Goal: Task Accomplishment & Management: Manage account settings

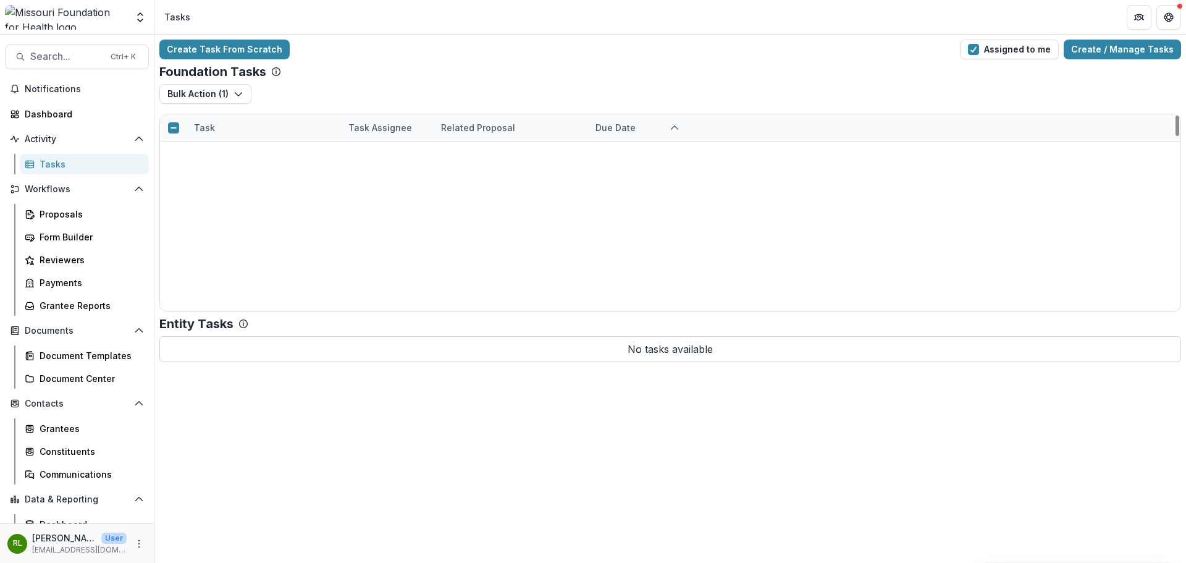
scroll to position [561, 0]
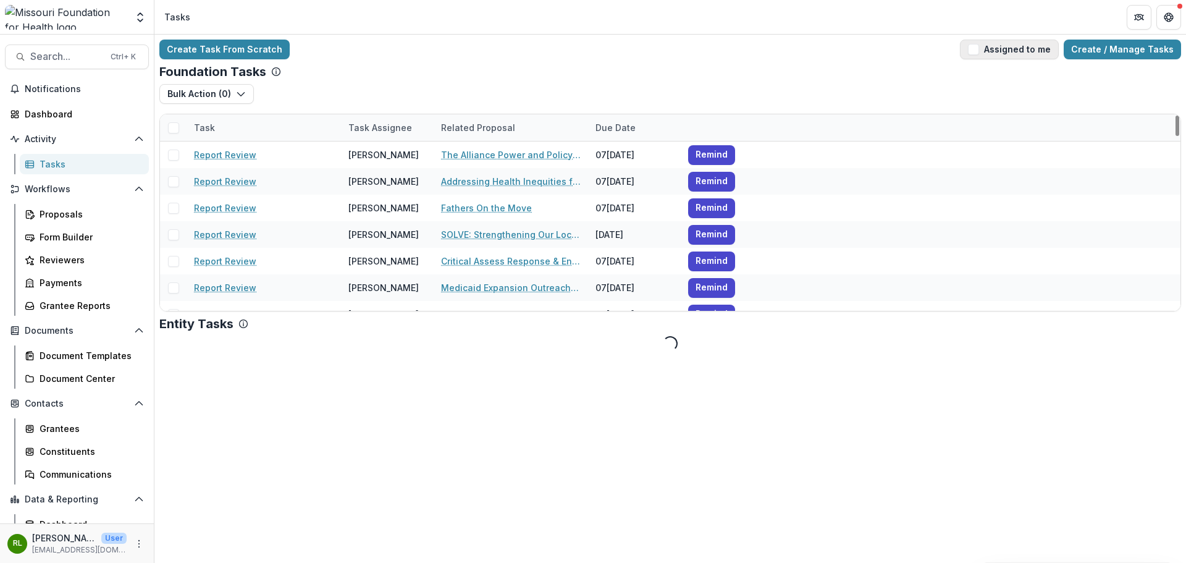
drag, startPoint x: 992, startPoint y: 38, endPoint x: 986, endPoint y: 50, distance: 13.3
click at [992, 38] on div "Create Task From Scratch Assigned to me Create / Manage Tasks Foundation Tasks …" at bounding box center [669, 195] width 1031 height 321
click at [979, 53] on span "button" at bounding box center [973, 49] width 11 height 11
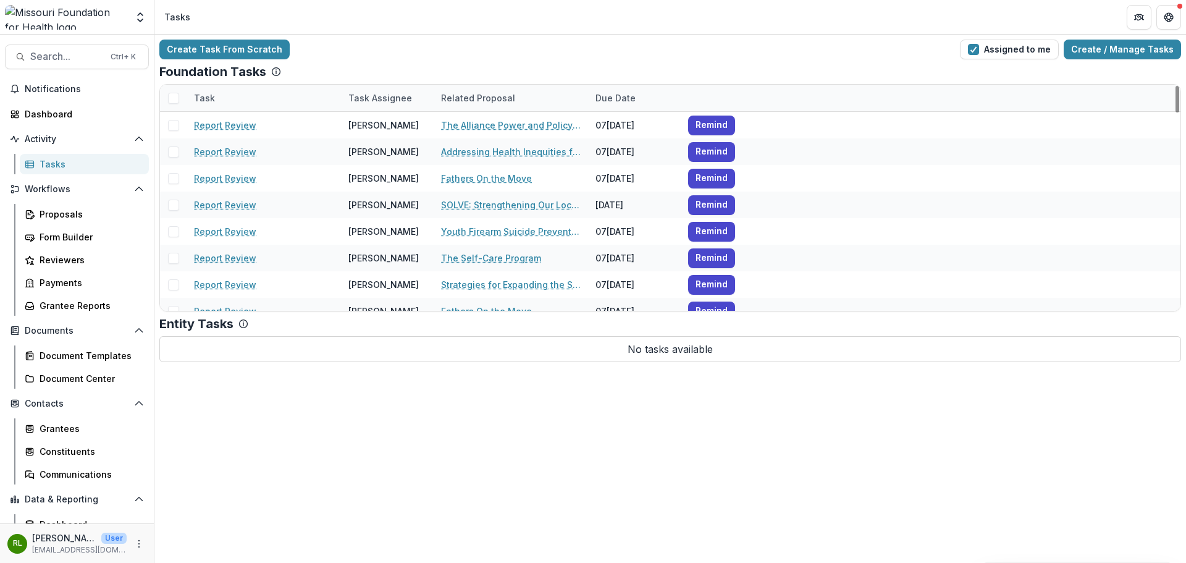
click at [175, 99] on span at bounding box center [173, 98] width 11 height 11
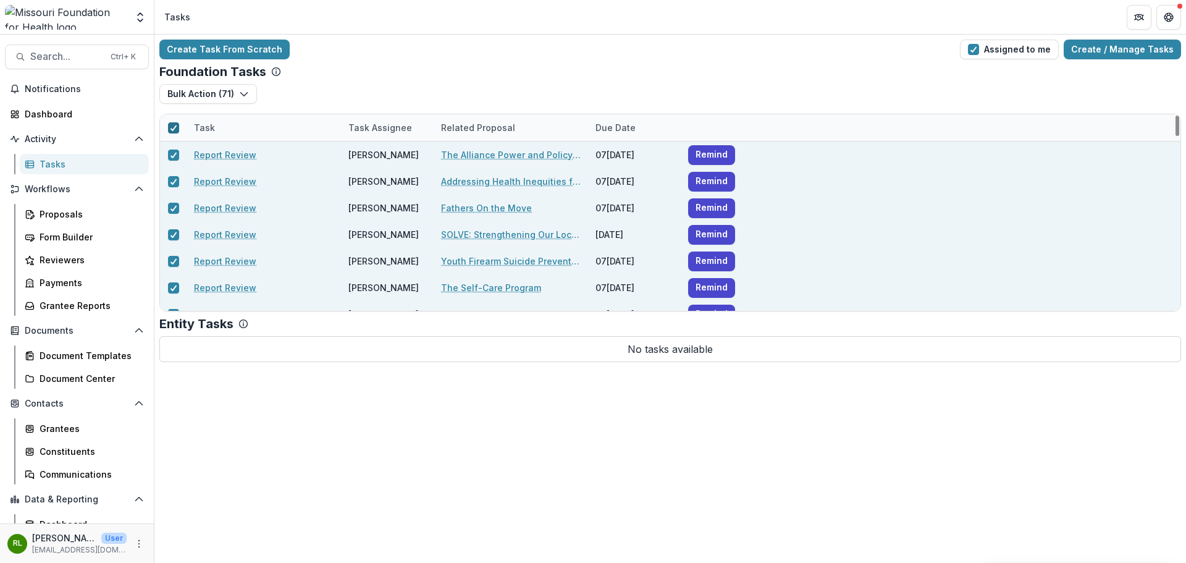
click at [175, 127] on polyline at bounding box center [173, 127] width 6 height 5
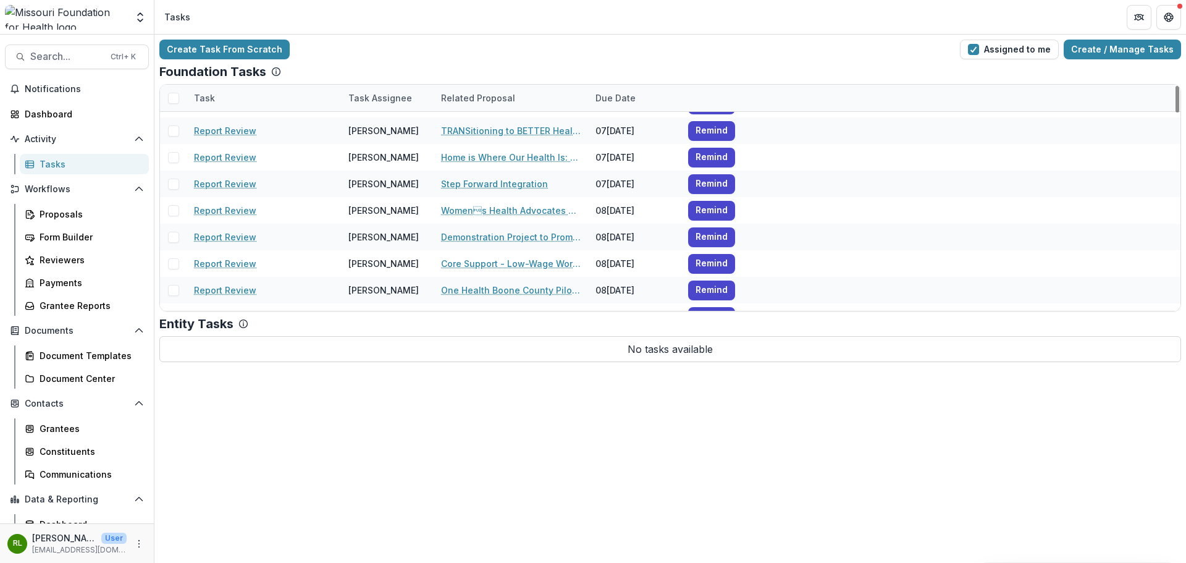
scroll to position [432, 0]
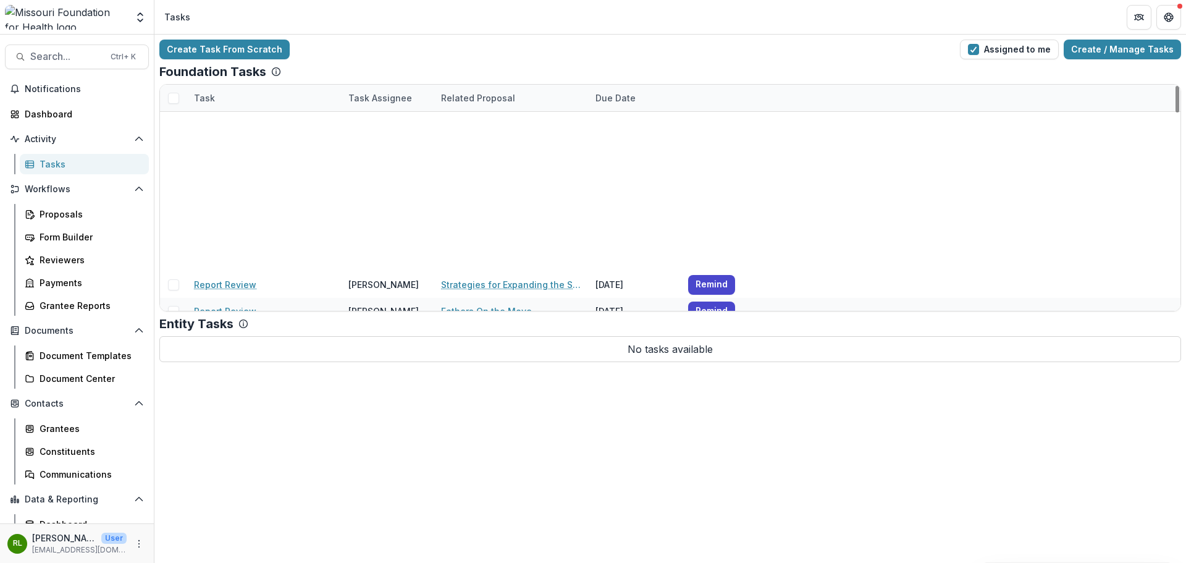
scroll to position [432, 0]
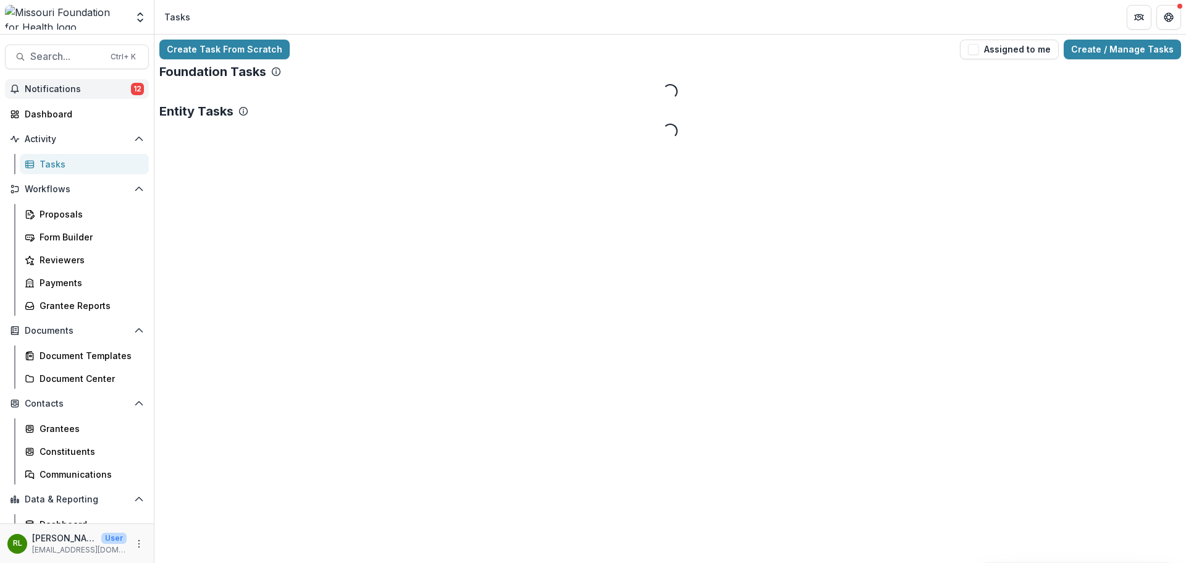
click at [64, 88] on span "Notifications" at bounding box center [78, 89] width 106 height 11
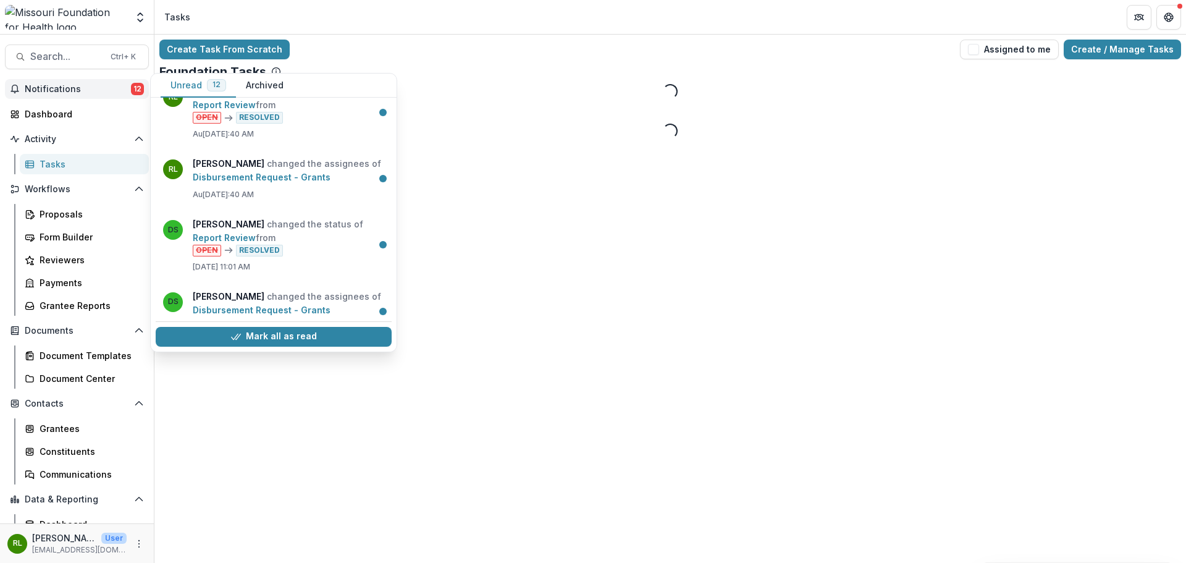
scroll to position [578, 0]
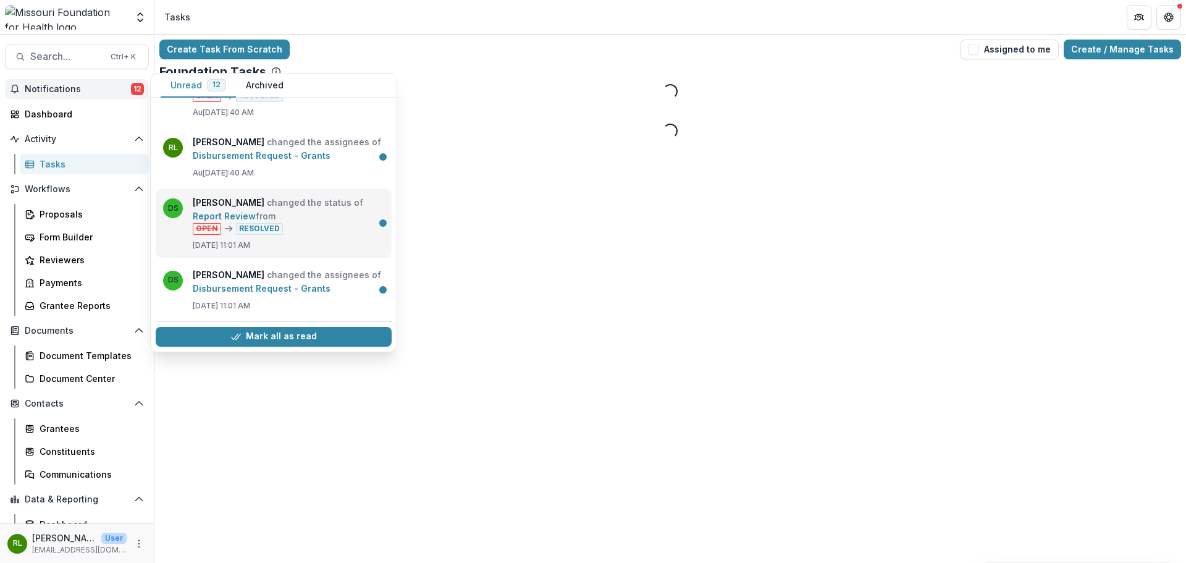
click at [256, 221] on link "Report Review" at bounding box center [224, 216] width 63 height 11
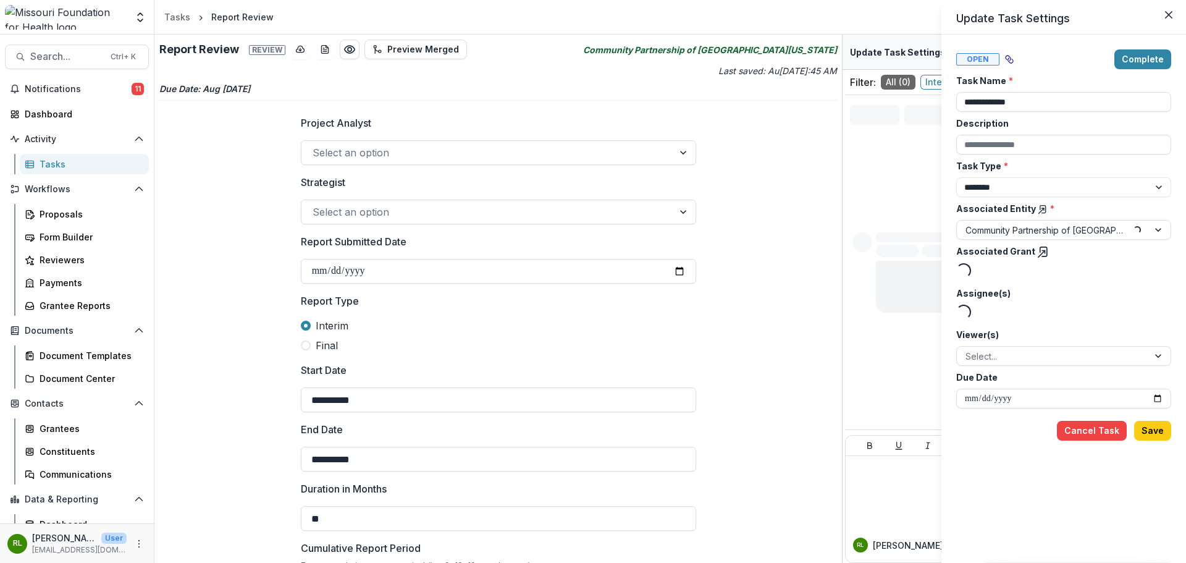
click at [245, 190] on div "**********" at bounding box center [593, 281] width 1186 height 563
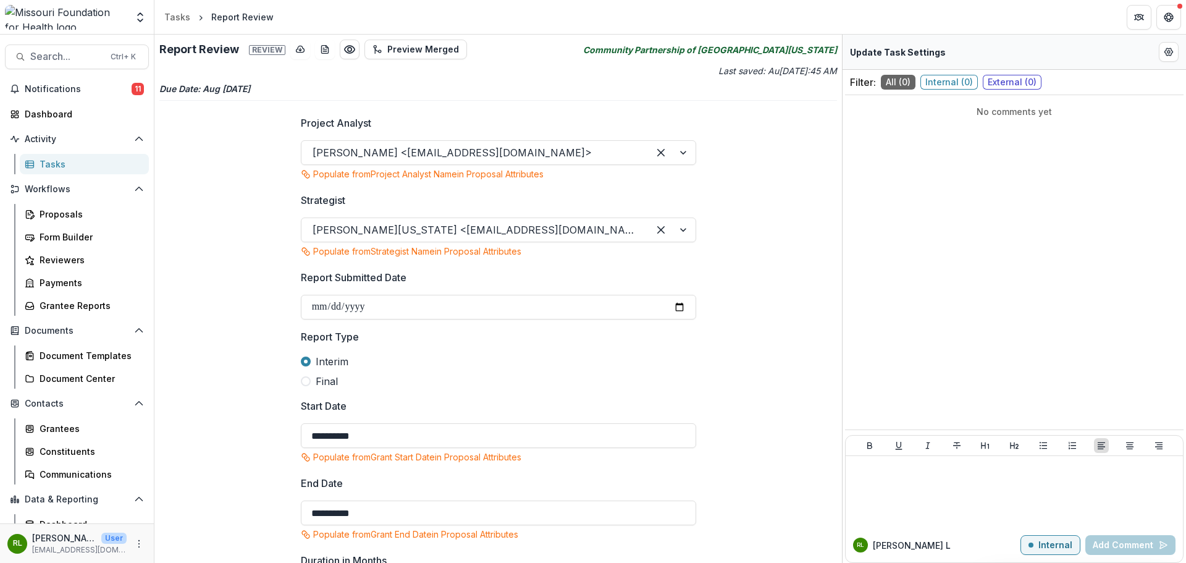
click at [668, 51] on icon "Community Partnership of Southeast Missouri" at bounding box center [710, 49] width 254 height 13
drag, startPoint x: 636, startPoint y: 49, endPoint x: 838, endPoint y: 52, distance: 202.0
click at [838, 52] on div "**********" at bounding box center [497, 299] width 687 height 528
copy icon "Community Partnership of Southeast Missouri"
click at [67, 56] on span "Search..." at bounding box center [66, 57] width 73 height 12
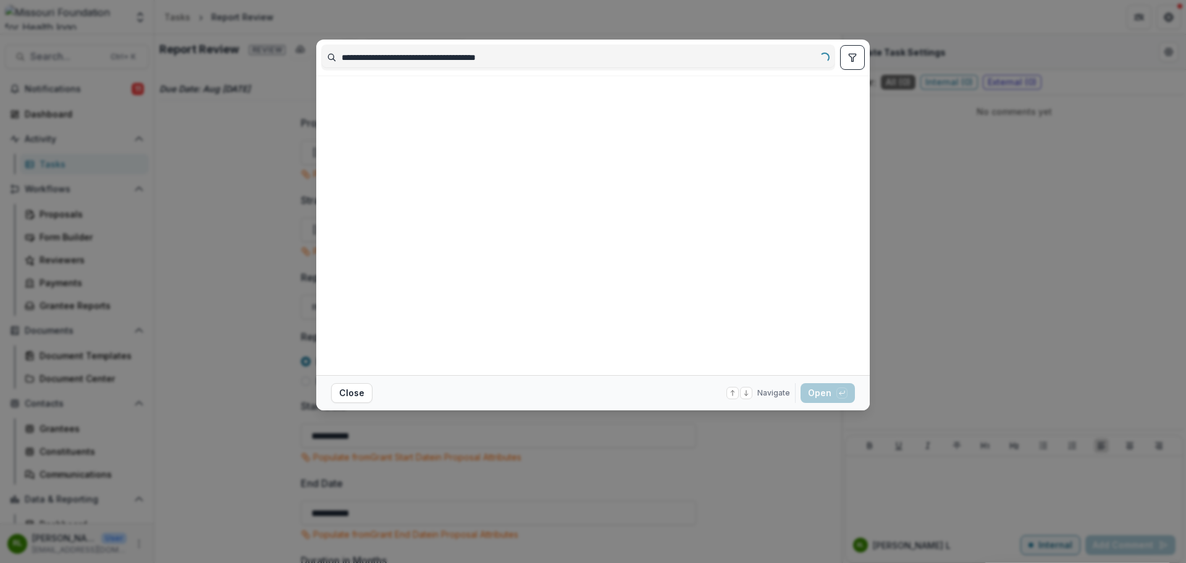
type input "**********"
click at [855, 60] on icon "toggle filters" at bounding box center [852, 58] width 10 height 10
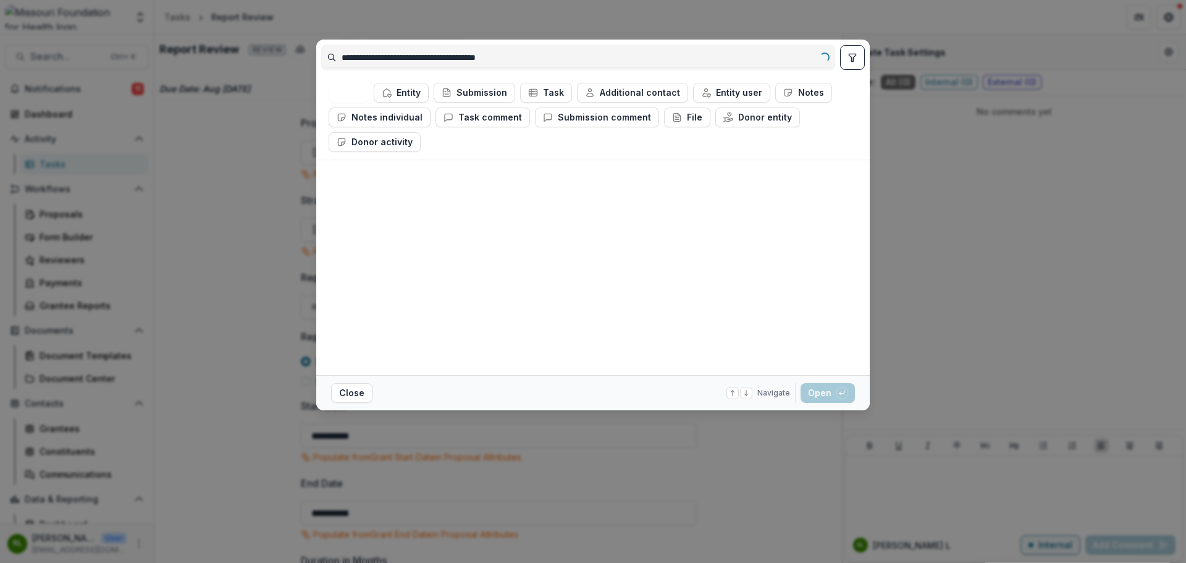
click at [400, 85] on button "Entity" at bounding box center [401, 93] width 55 height 20
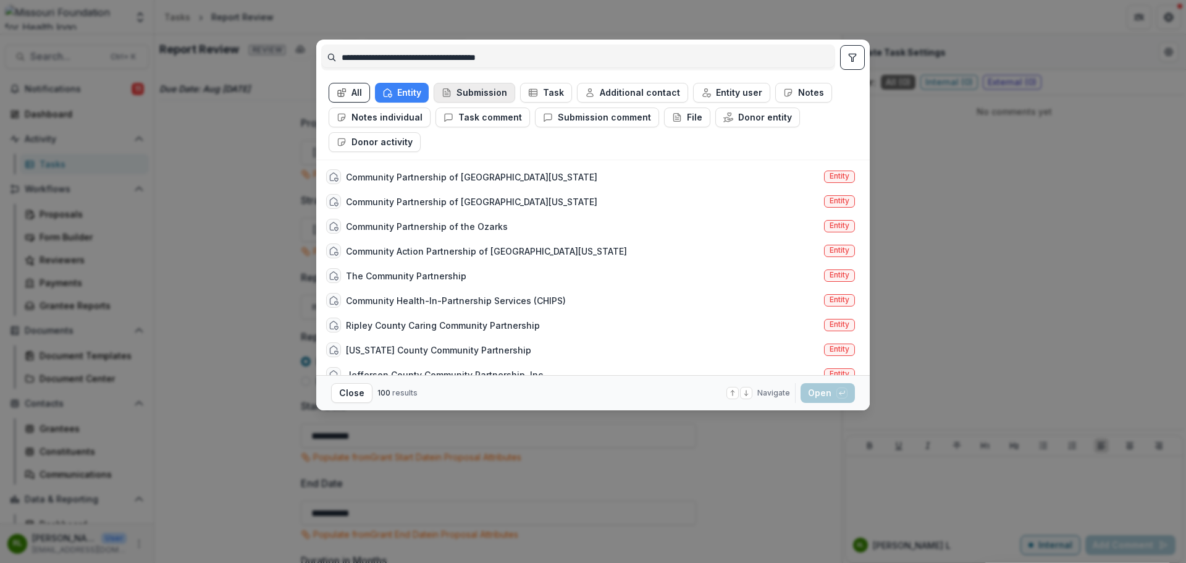
click at [482, 91] on button "Submission" at bounding box center [475, 93] width 82 height 20
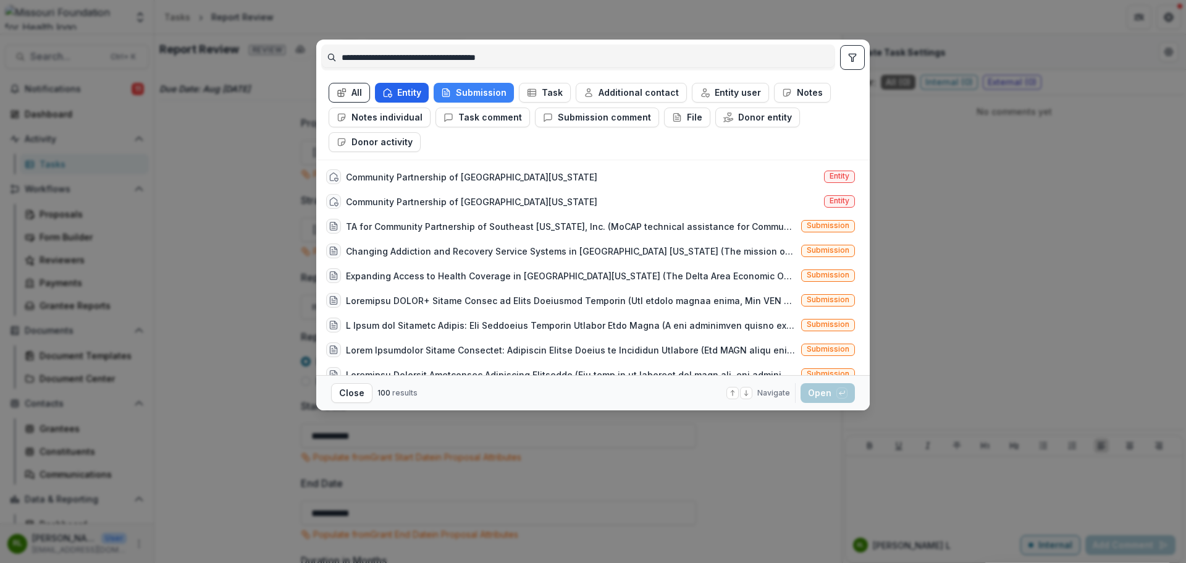
click at [412, 90] on button "Entity" at bounding box center [402, 93] width 54 height 20
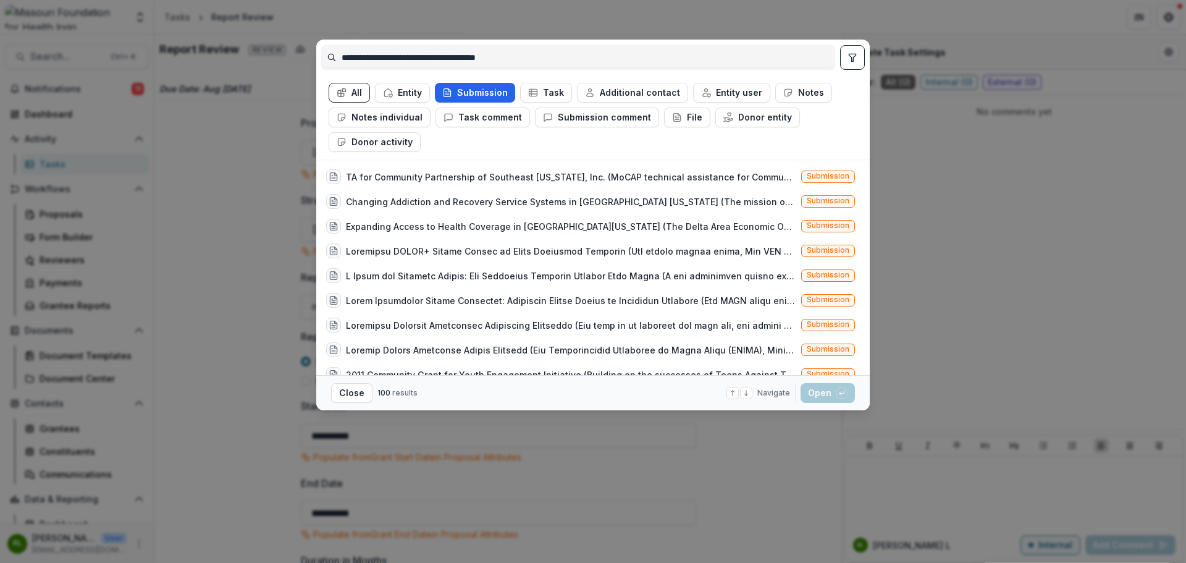
click at [469, 88] on button "Submission" at bounding box center [475, 93] width 80 height 20
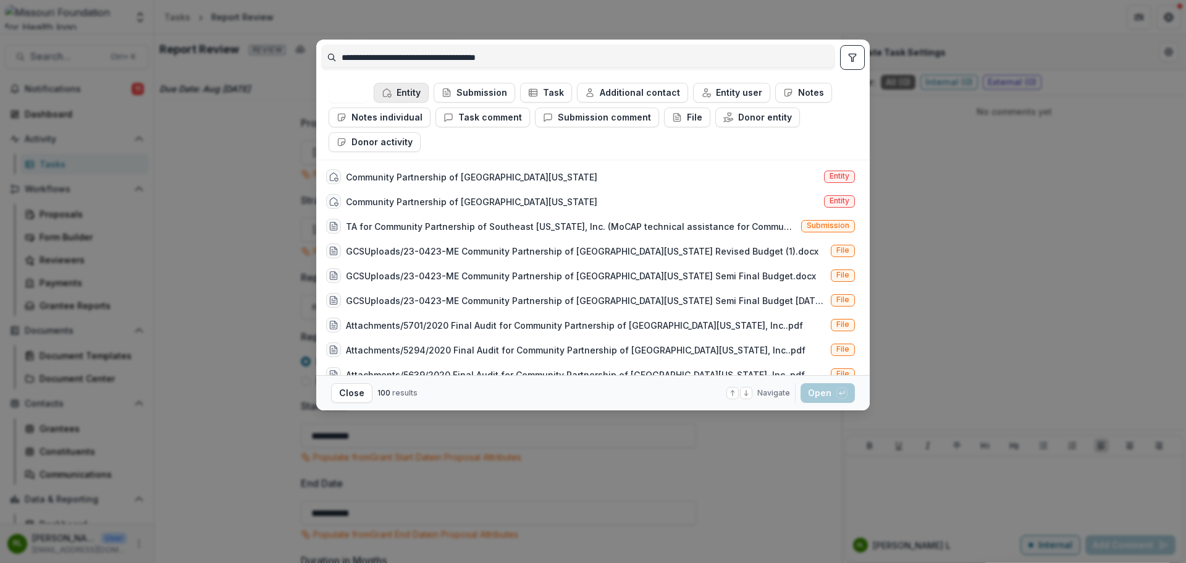
click at [406, 87] on button "Entity" at bounding box center [401, 93] width 55 height 20
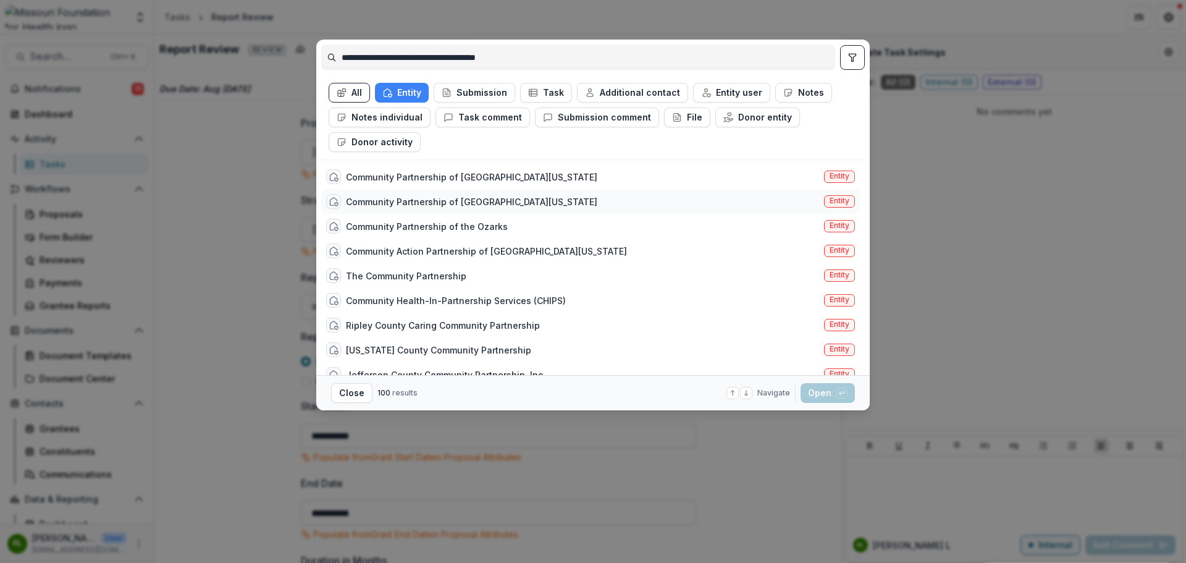
click at [505, 206] on div "Community Partnership of Southeast Missouri" at bounding box center [471, 201] width 251 height 13
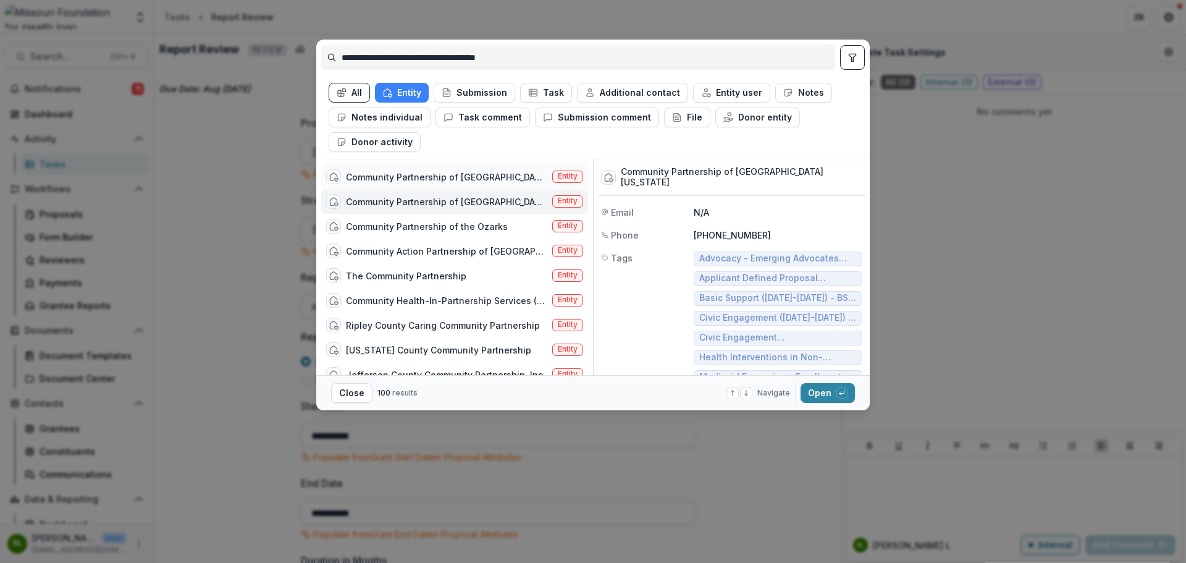
click at [494, 178] on div "Community Partnership of Southeast Missouri" at bounding box center [446, 176] width 201 height 13
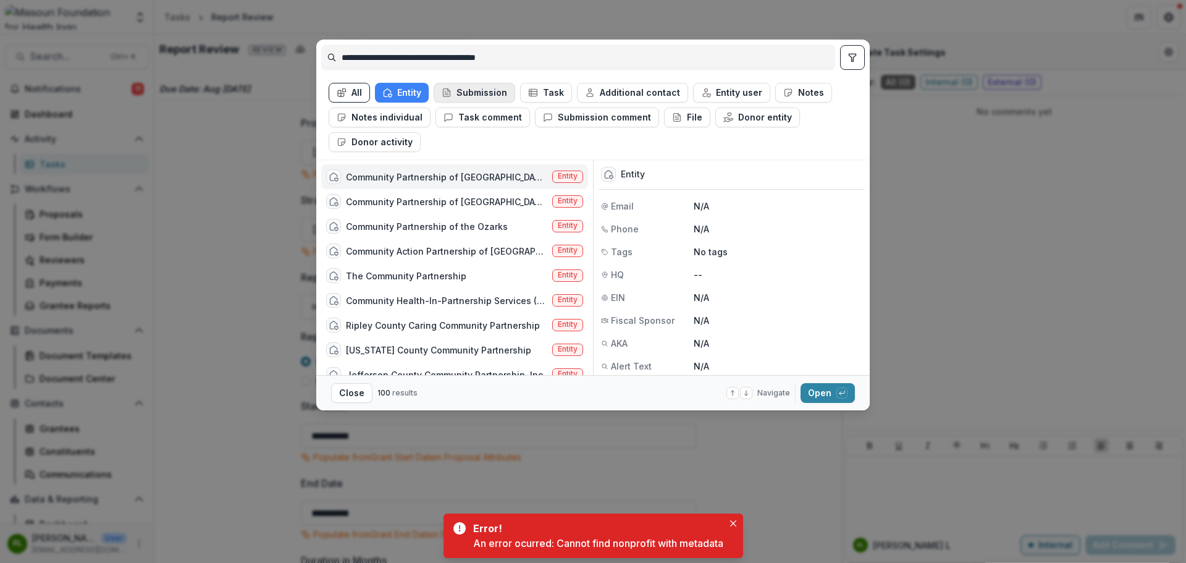
click at [469, 96] on button "Submission" at bounding box center [475, 93] width 82 height 20
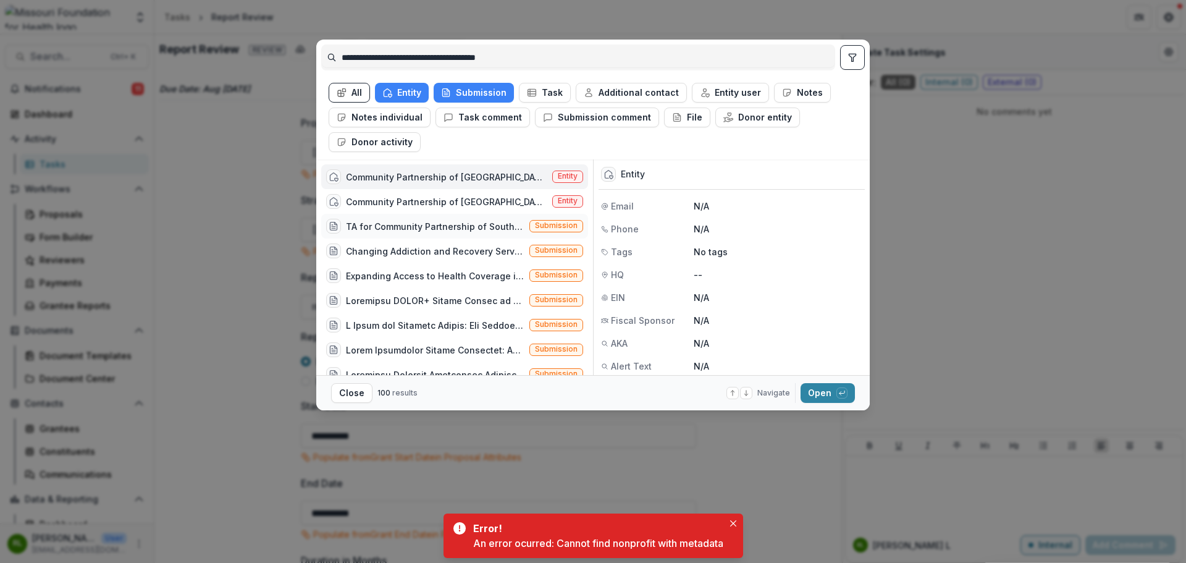
click at [445, 229] on div "TA for Community Partnership of Southeast Missouri, Inc. (MoCAP technical assis…" at bounding box center [435, 226] width 179 height 13
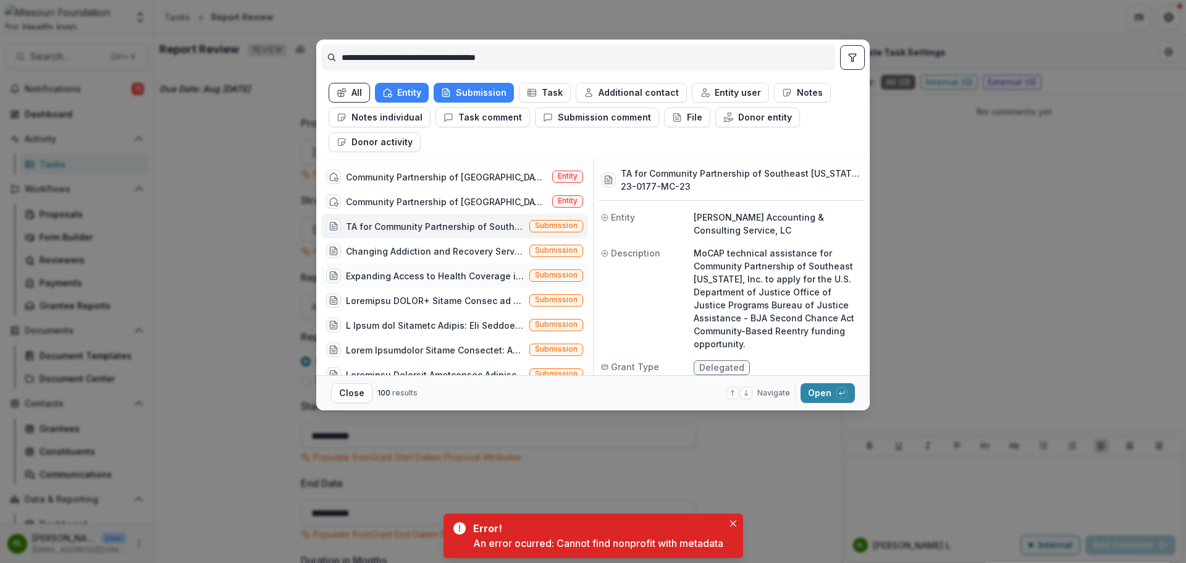
click at [437, 271] on div "Expanding Access to Health Coverage in Southeast Missouri (The Delta Area Econo…" at bounding box center [435, 275] width 179 height 13
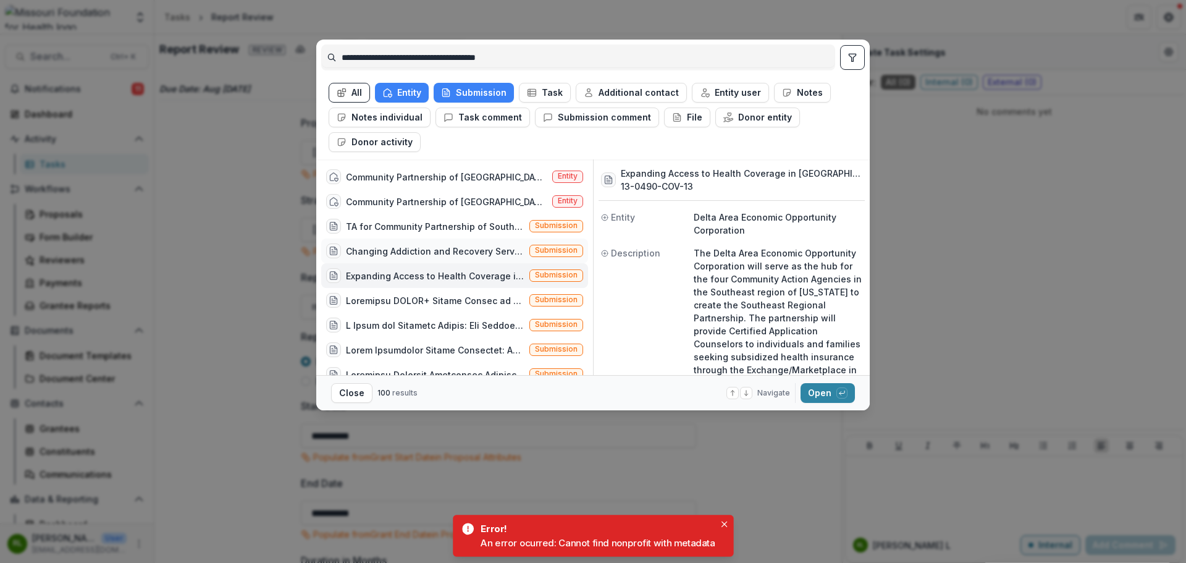
click at [442, 256] on div "Changing Addiction and Recovery Service Systems in SouthWest Missouri (The miss…" at bounding box center [435, 251] width 179 height 13
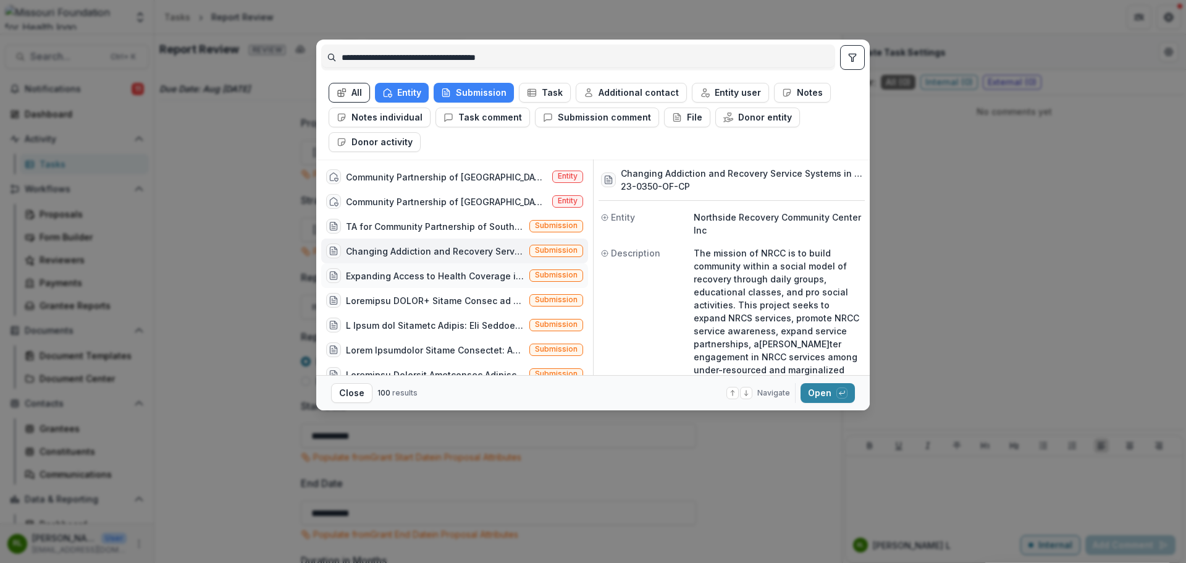
click at [436, 274] on div "Expanding Access to Health Coverage in Southeast Missouri (The Delta Area Econo…" at bounding box center [435, 275] width 179 height 13
click at [432, 292] on div "Submission" at bounding box center [454, 300] width 267 height 25
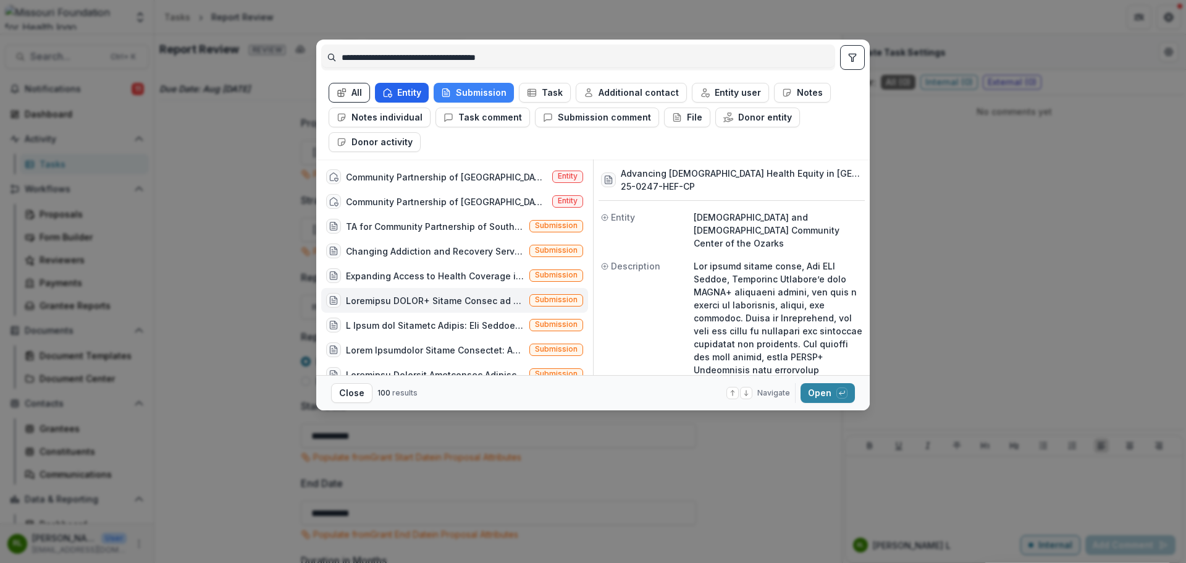
click at [393, 96] on button "Entity" at bounding box center [402, 93] width 54 height 20
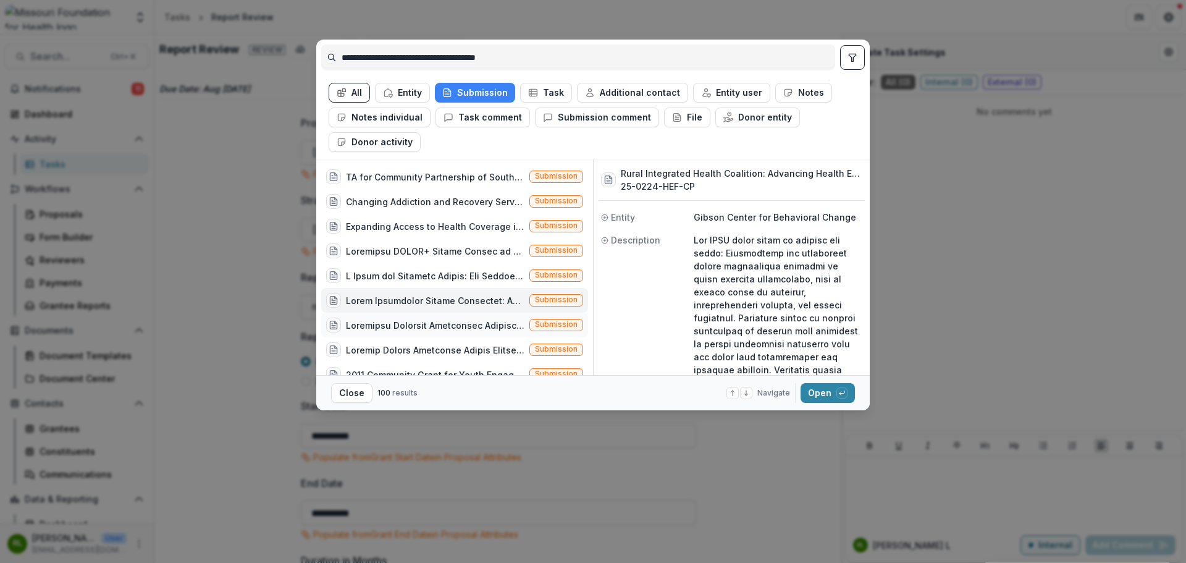
click at [417, 317] on div "Submission" at bounding box center [454, 325] width 267 height 25
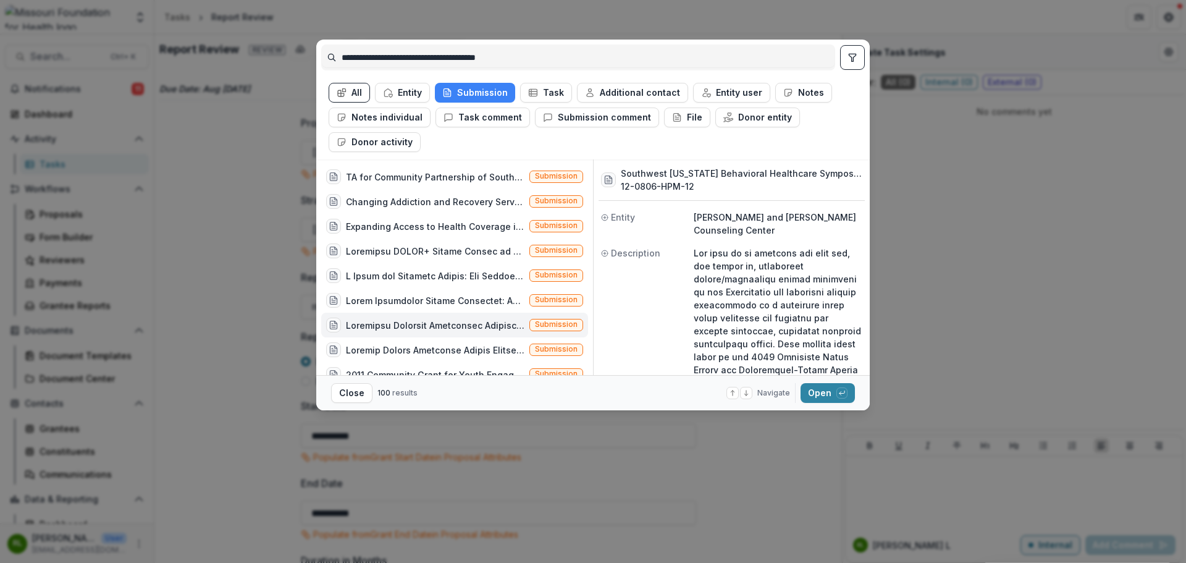
click at [416, 334] on div "Submission" at bounding box center [454, 325] width 267 height 25
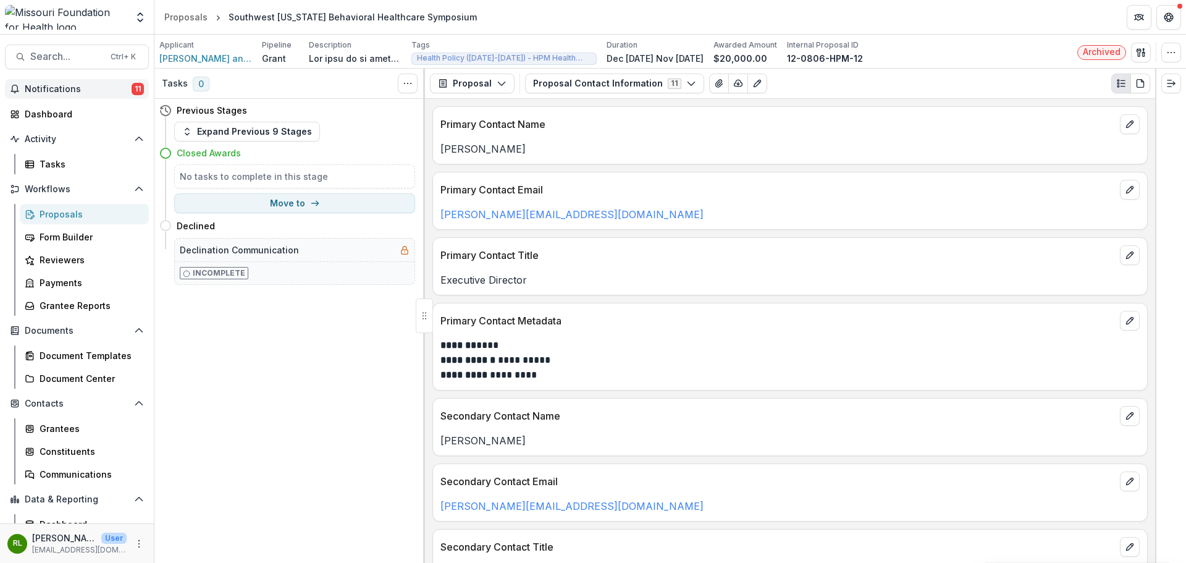
click at [122, 83] on button "Notifications 11" at bounding box center [77, 89] width 144 height 20
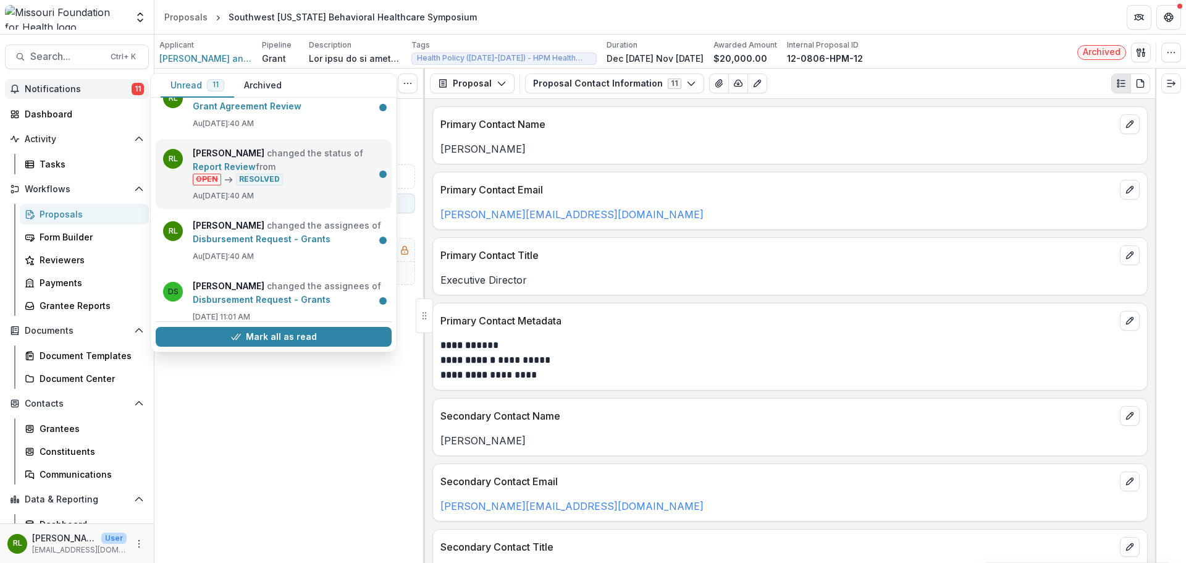
scroll to position [505, 0]
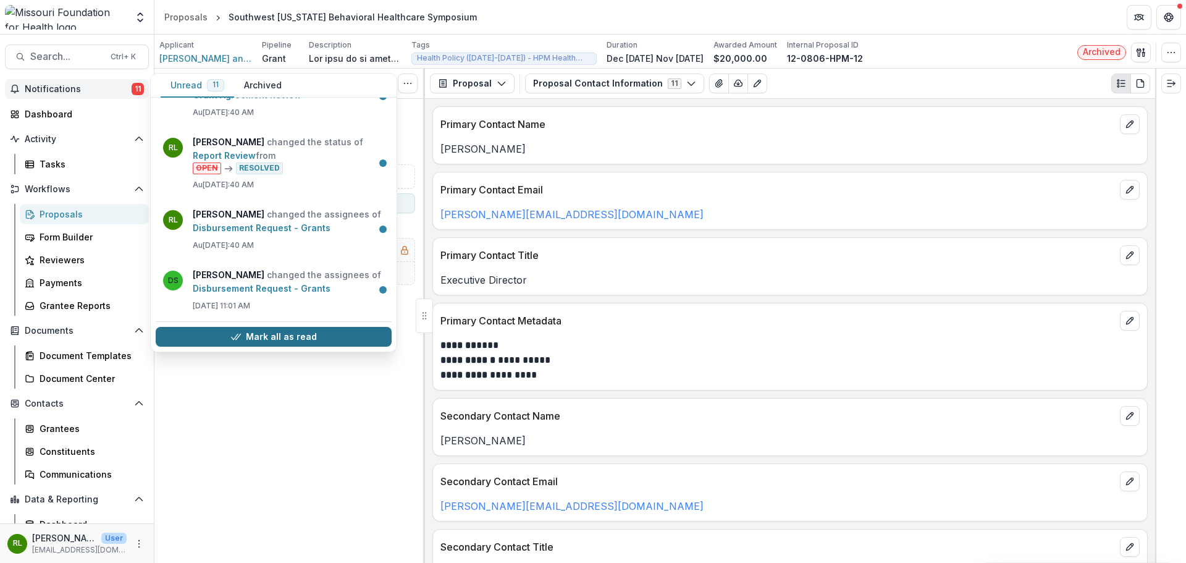
click at [271, 337] on button "Mark all as read" at bounding box center [274, 337] width 236 height 20
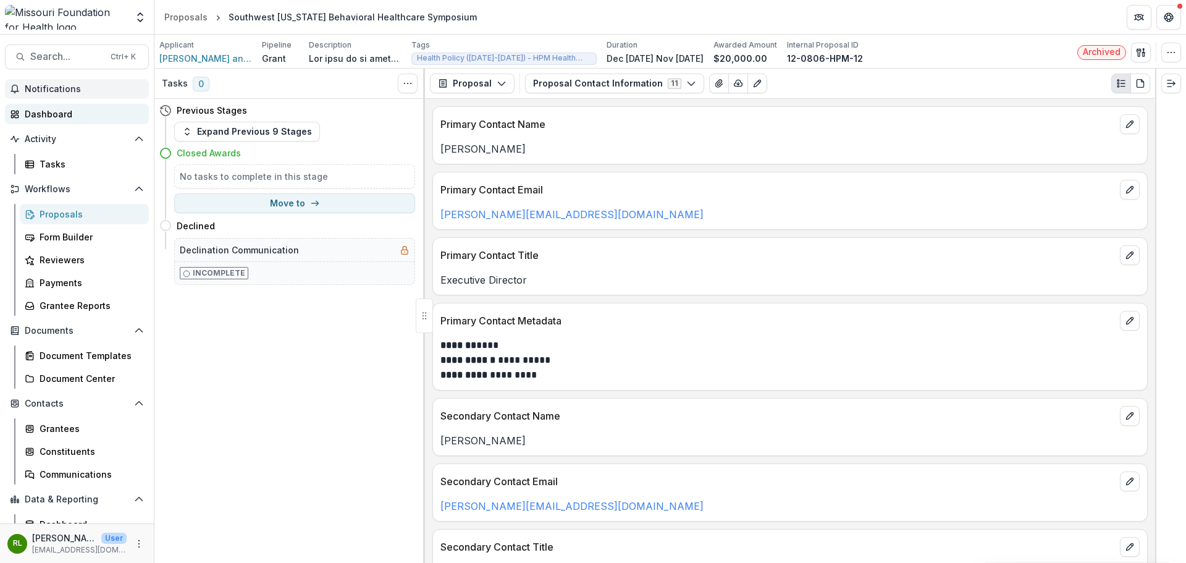
click at [67, 116] on div "Dashboard" at bounding box center [82, 113] width 114 height 13
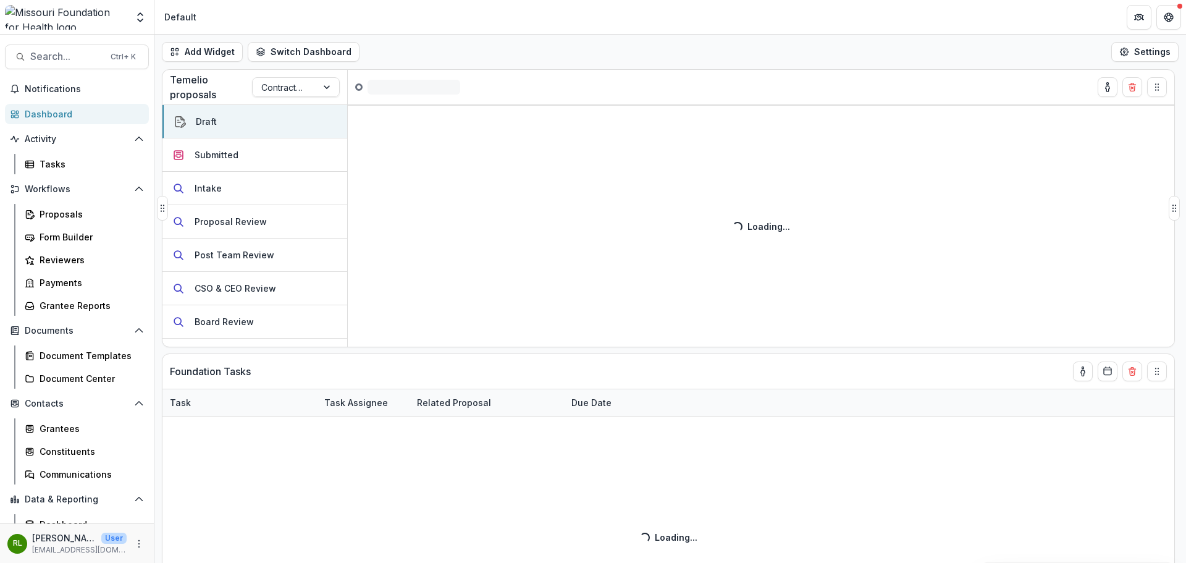
click at [57, 154] on link "Tasks" at bounding box center [84, 164] width 129 height 20
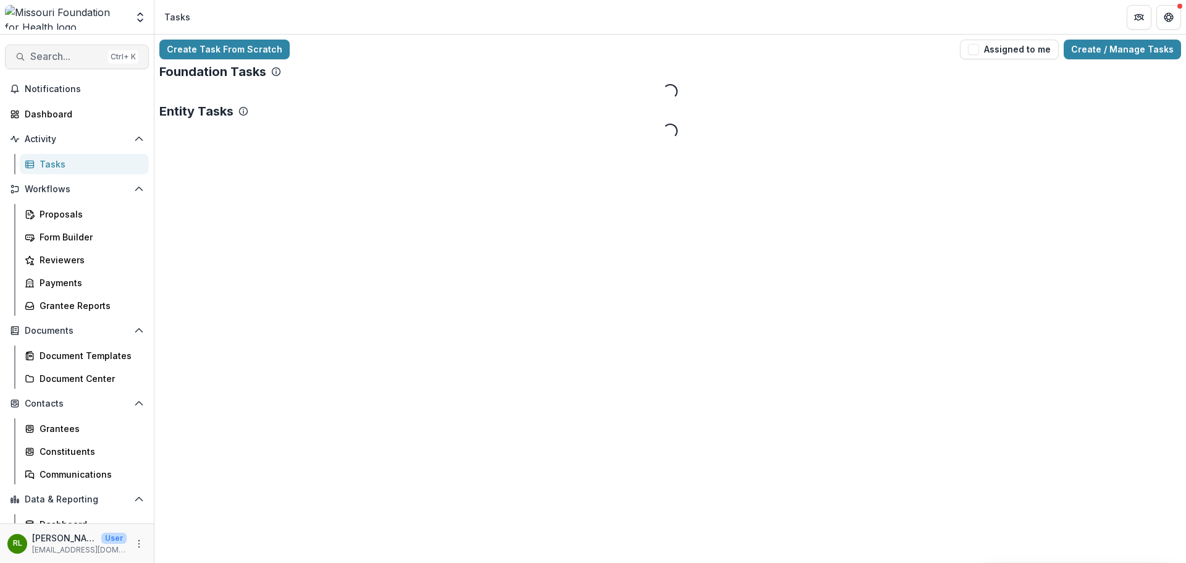
click at [77, 57] on span "Search..." at bounding box center [66, 57] width 73 height 12
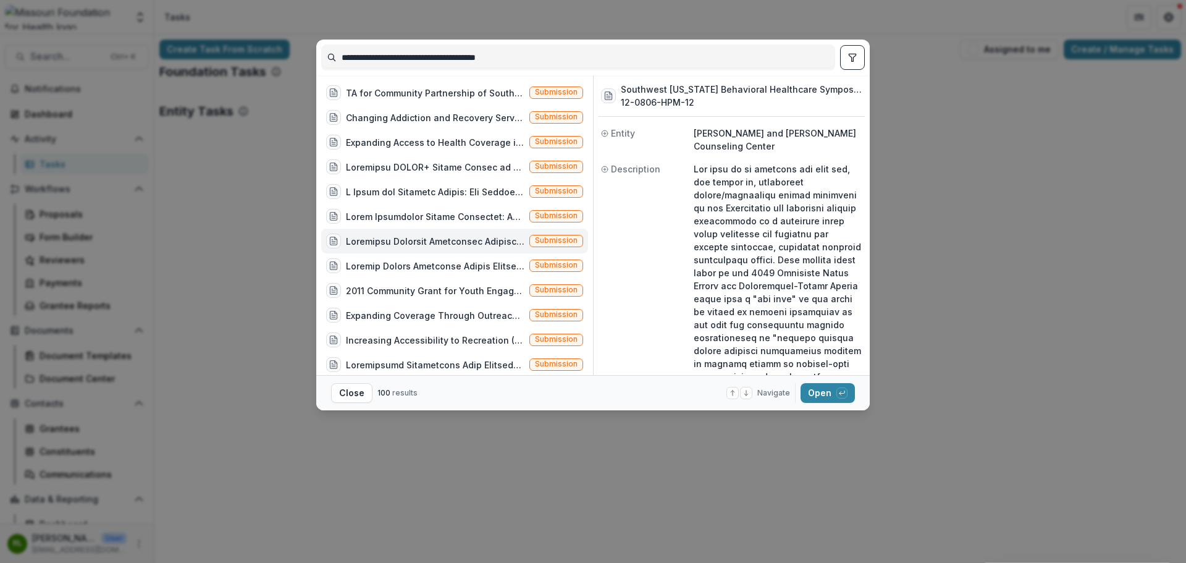
click at [435, 63] on input "**********" at bounding box center [578, 58] width 513 height 20
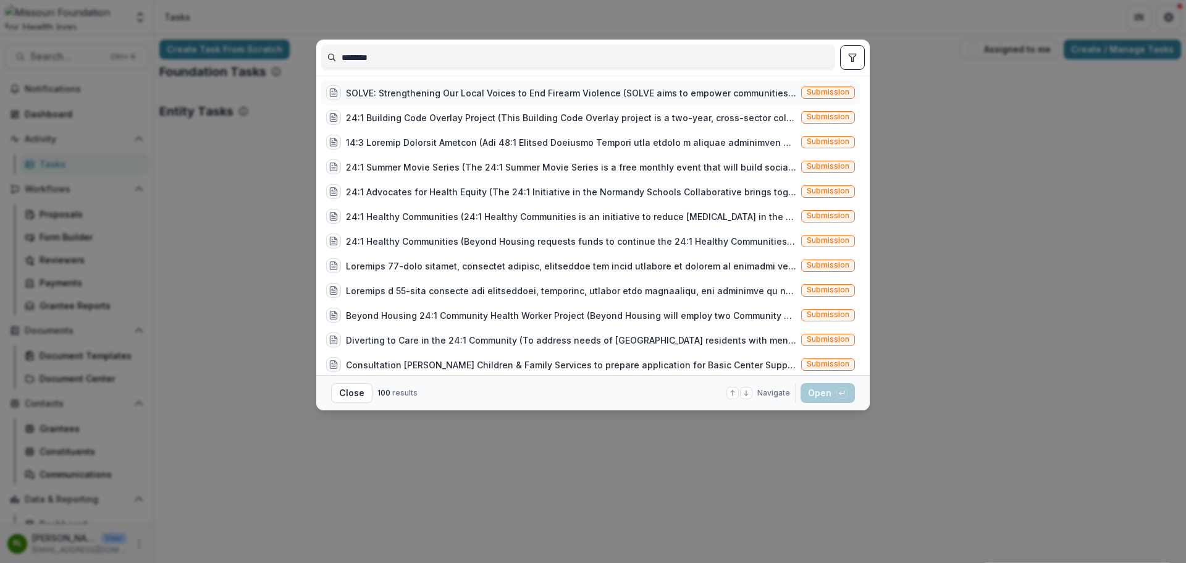
type input "********"
click at [658, 92] on div "SOLVE: Strengthening Our Local Voices to End Firearm Violence (SOLVE aims to em…" at bounding box center [571, 92] width 450 height 13
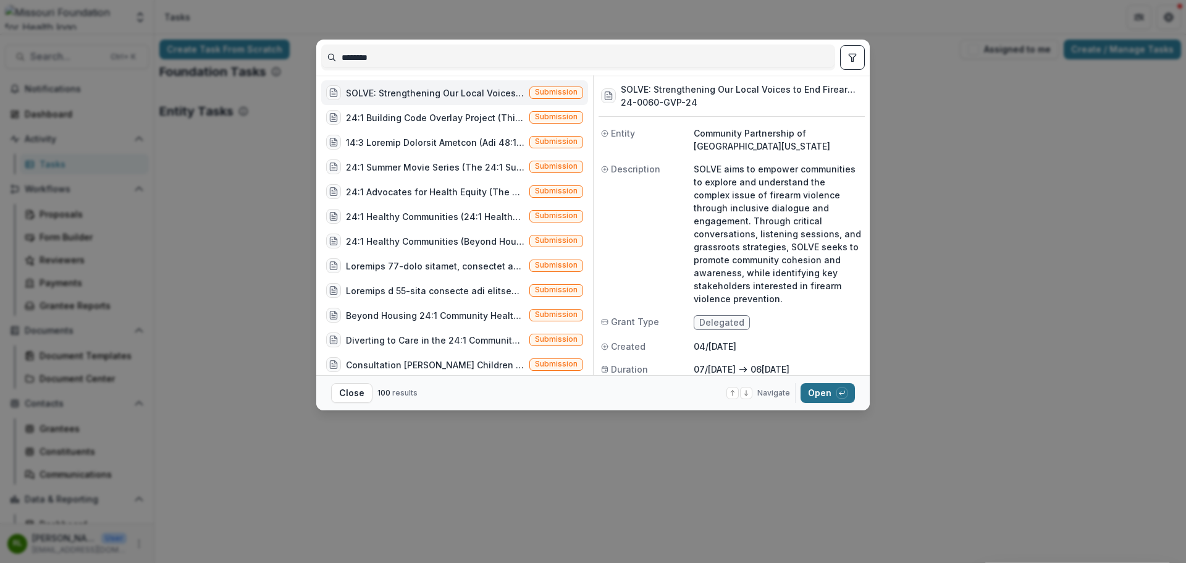
click at [833, 390] on button "Open with enter key" at bounding box center [827, 393] width 54 height 20
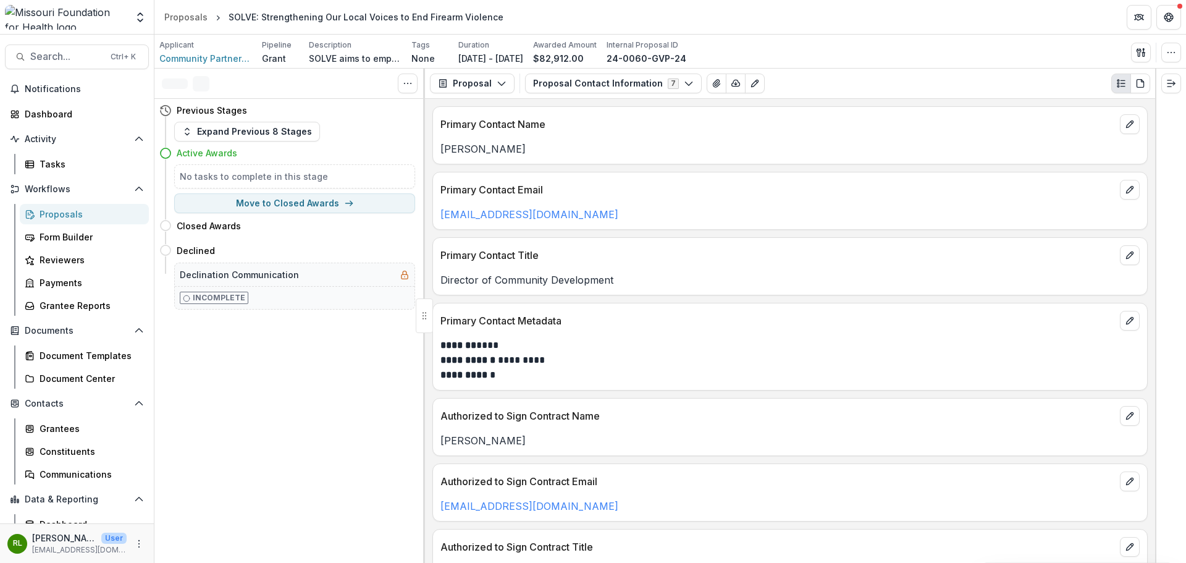
click at [486, 24] on div "SOLVE: Strengthening Our Local Voices to End Firearm Violence" at bounding box center [366, 17] width 285 height 18
drag, startPoint x: 501, startPoint y: 23, endPoint x: 229, endPoint y: 22, distance: 272.4
click at [229, 22] on header "Proposals SOLVE: Strengthening Our Local Voices to End Firearm Violence" at bounding box center [669, 17] width 1031 height 34
copy div "SOLVE: Strengthening Our Local Voices to End Firearm Violence"
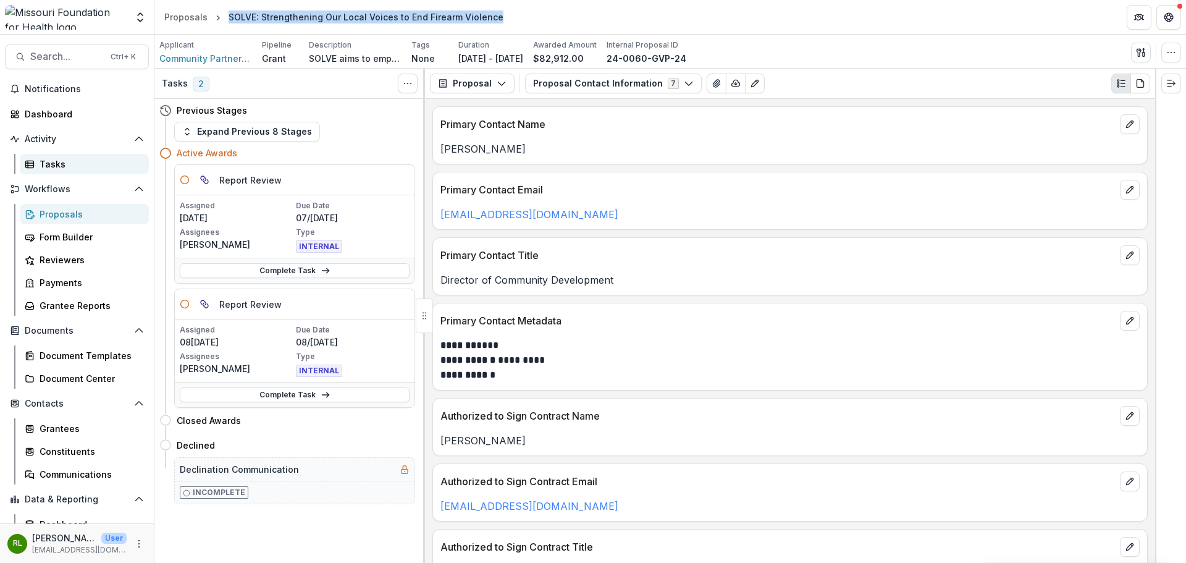
click at [48, 159] on div "Tasks" at bounding box center [89, 164] width 99 height 13
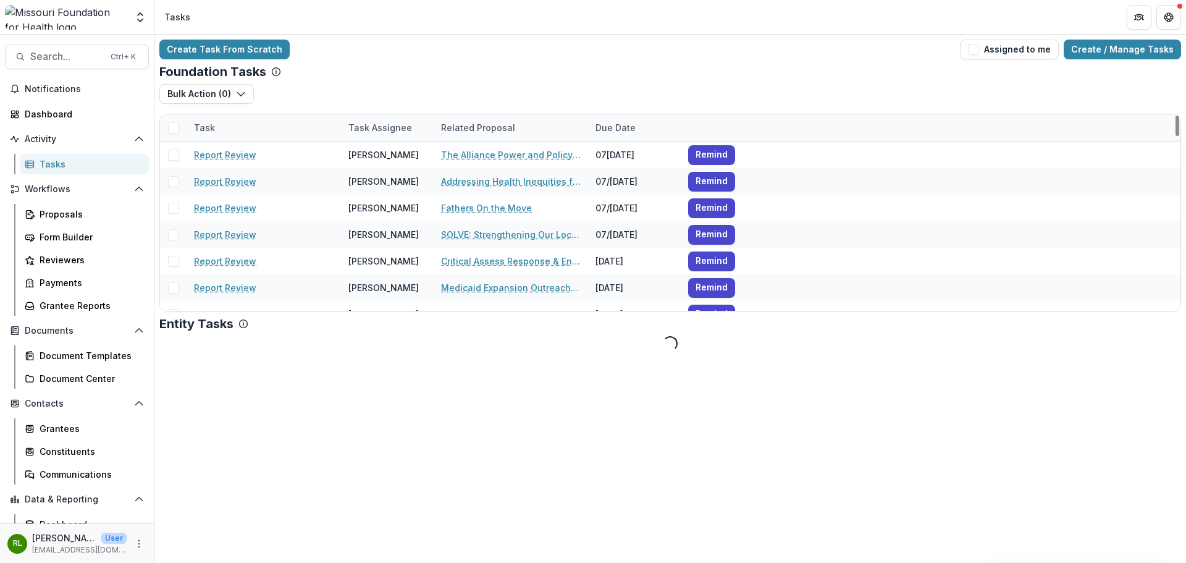
click at [609, 124] on div "Due Date" at bounding box center [615, 127] width 55 height 13
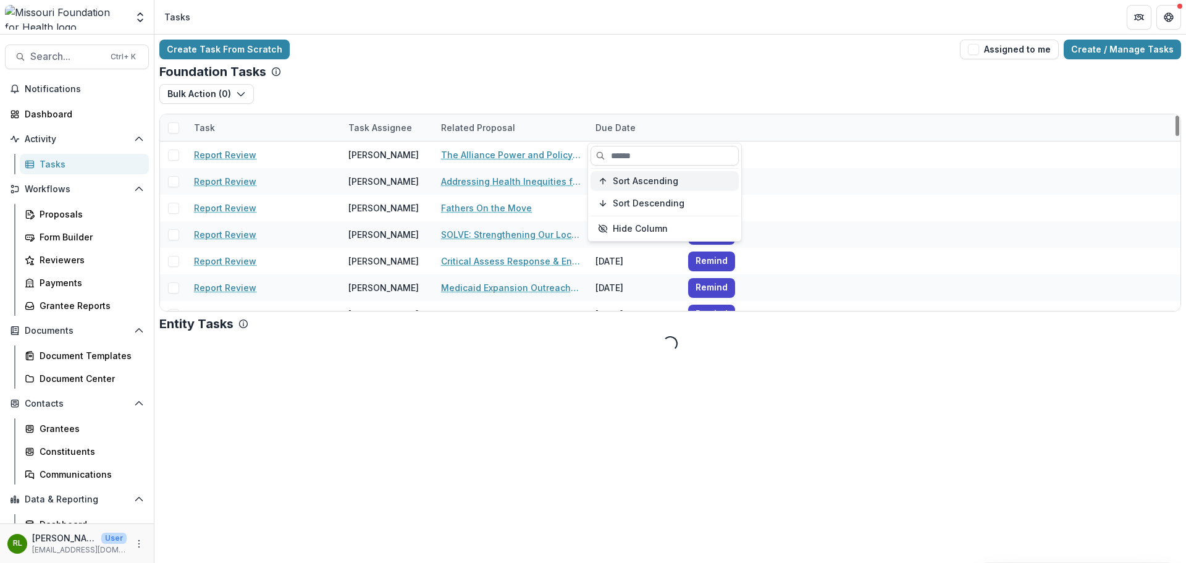
click at [626, 183] on span "Sort Ascending" at bounding box center [645, 181] width 65 height 11
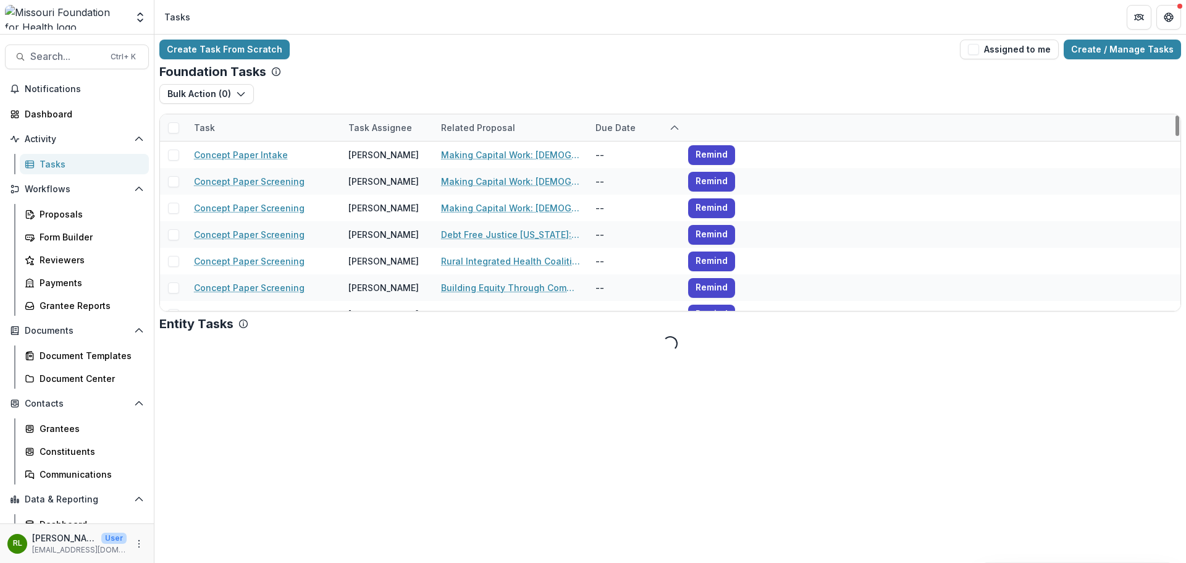
click at [484, 71] on div "Foundation Tasks" at bounding box center [670, 71] width 1022 height 15
click at [1037, 54] on button "Assigned to me" at bounding box center [1009, 50] width 99 height 20
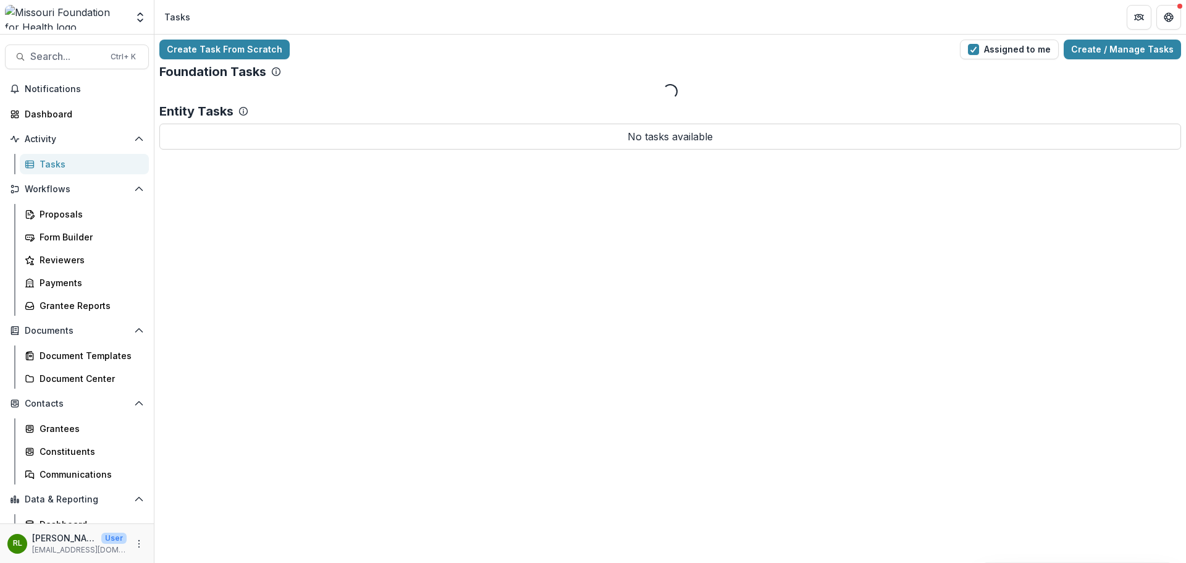
click at [382, 58] on div "Create Task From Scratch Assigned to me Create / Manage Tasks" at bounding box center [670, 50] width 1022 height 20
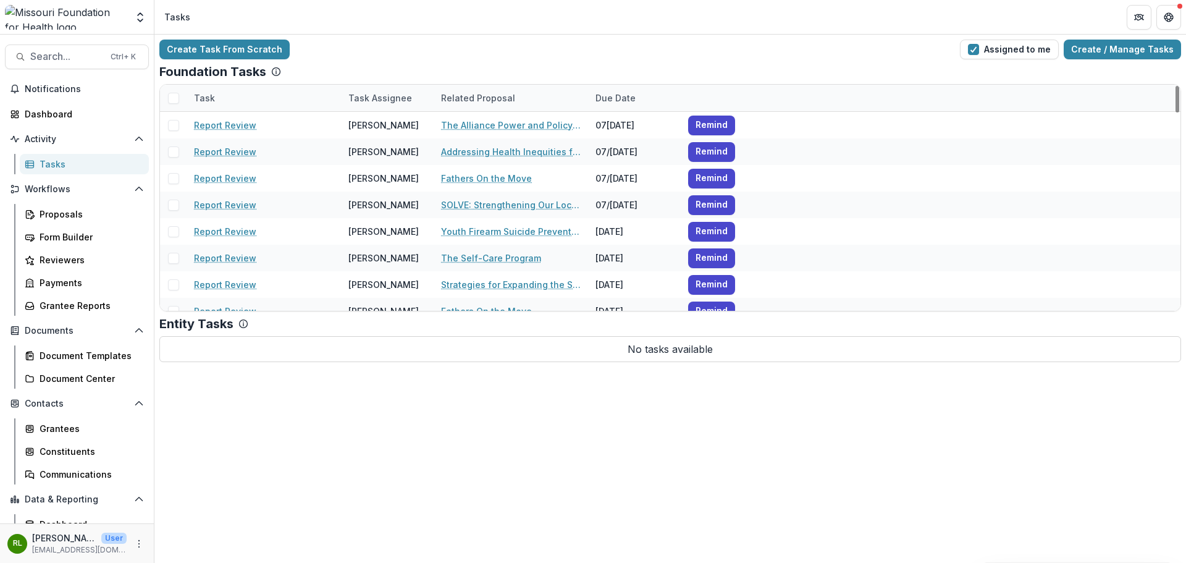
click at [611, 101] on div "Due Date" at bounding box center [615, 97] width 55 height 13
click at [642, 149] on span "Sort Ascending" at bounding box center [645, 151] width 65 height 11
click at [588, 51] on div "Create Task From Scratch Assigned to me Create / Manage Tasks" at bounding box center [670, 50] width 1022 height 20
click at [172, 97] on span at bounding box center [173, 98] width 11 height 11
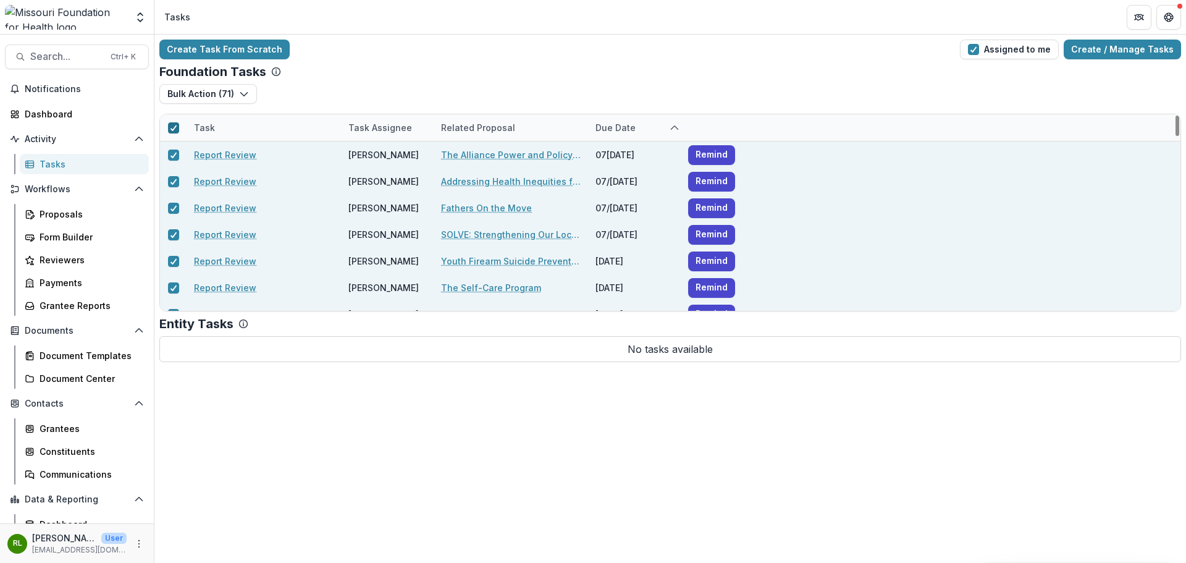
click at [179, 124] on span at bounding box center [173, 127] width 11 height 11
